Goal: Find specific page/section: Locate a particular part of the current website

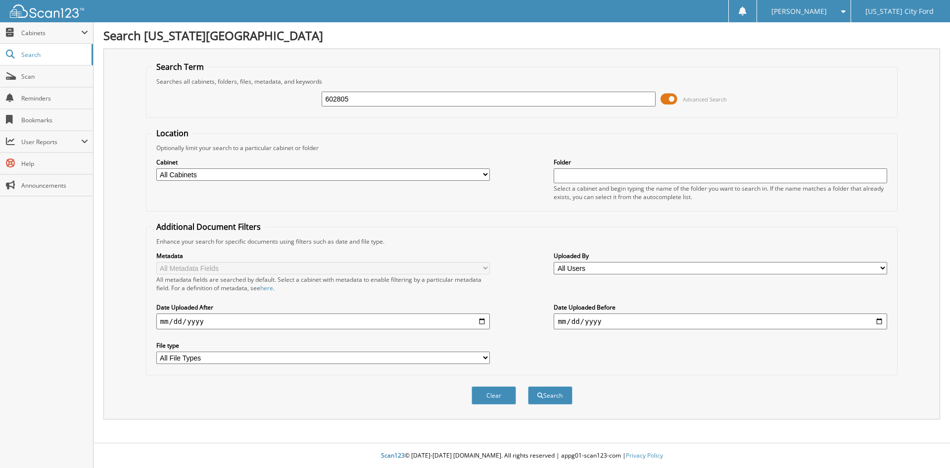
type input "602805"
click at [528, 386] on button "Search" at bounding box center [550, 395] width 45 height 18
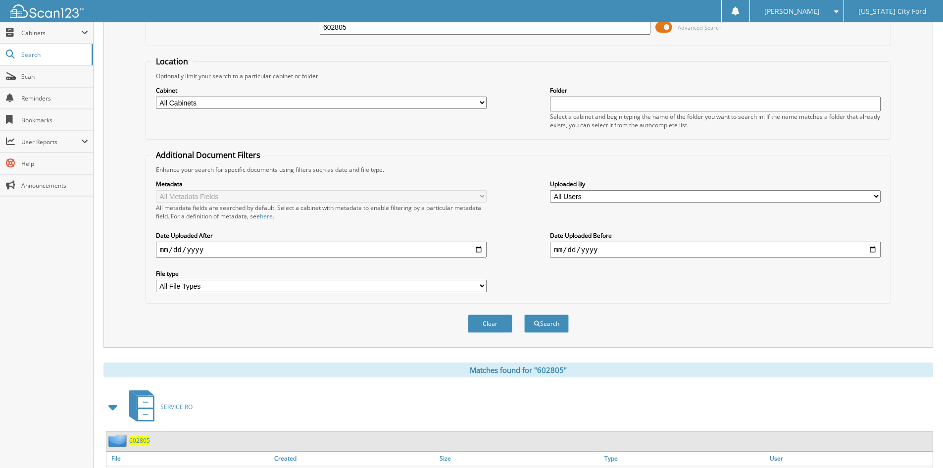
scroll to position [124, 0]
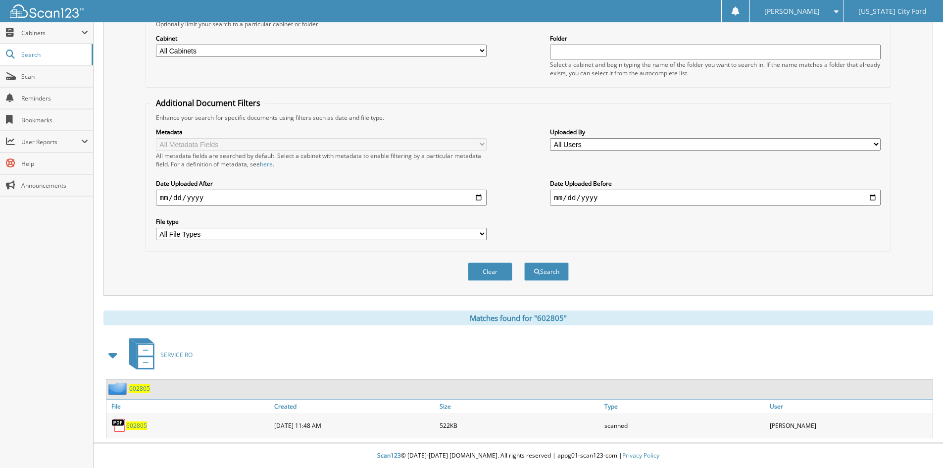
click at [134, 426] on span "602805" at bounding box center [136, 425] width 21 height 8
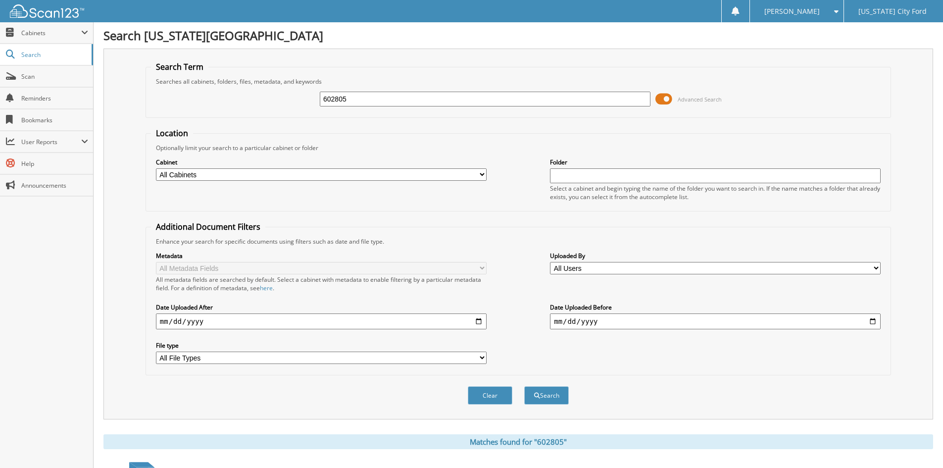
drag, startPoint x: 402, startPoint y: 97, endPoint x: 95, endPoint y: 85, distance: 307.1
click at [98, 84] on div "Search [US_STATE][GEOGRAPHIC_DATA] Search Term Searches all cabinets, folders, …" at bounding box center [518, 295] width 849 height 591
type input "602506"
click at [524, 386] on button "Search" at bounding box center [546, 395] width 45 height 18
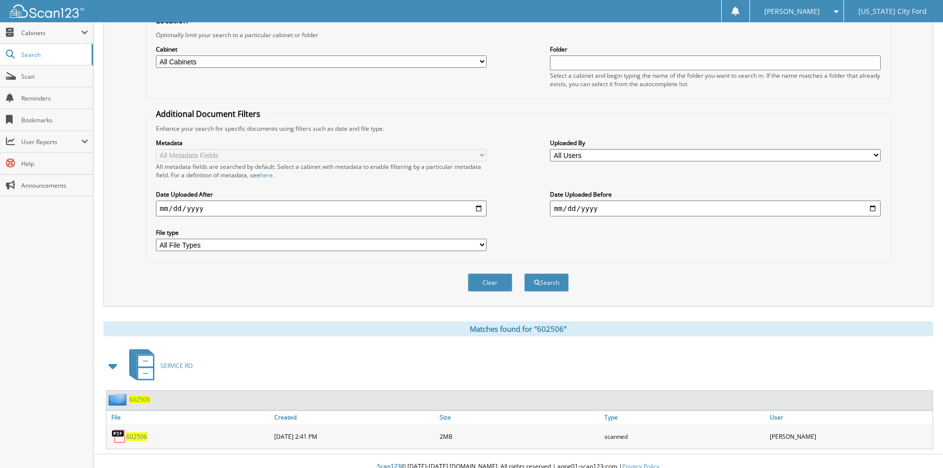
scroll to position [124, 0]
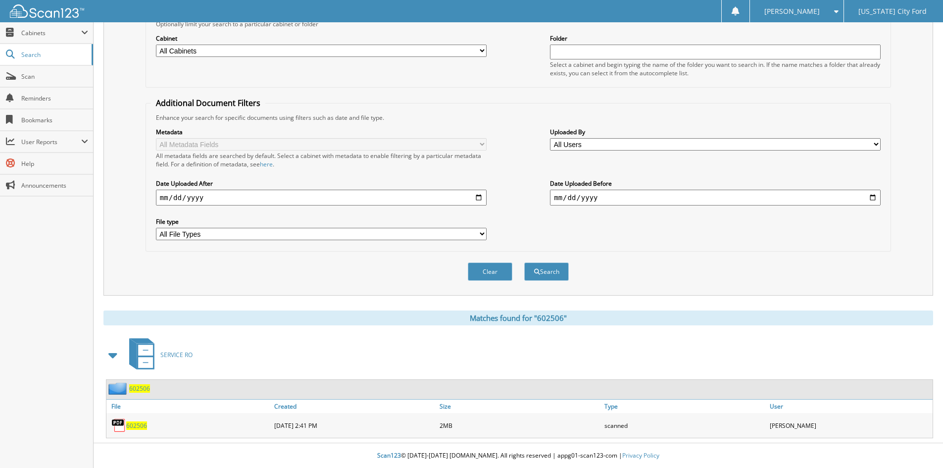
click at [145, 424] on span "602506" at bounding box center [136, 425] width 21 height 8
